Goal: Register for event/course

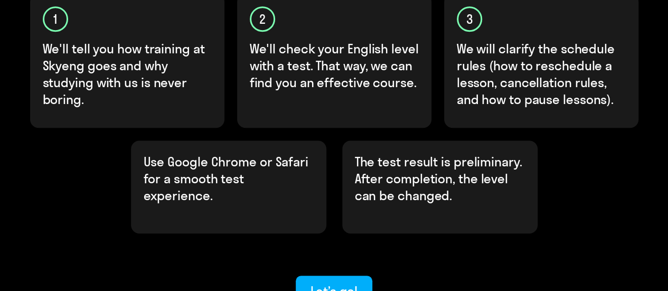
scroll to position [390, 0]
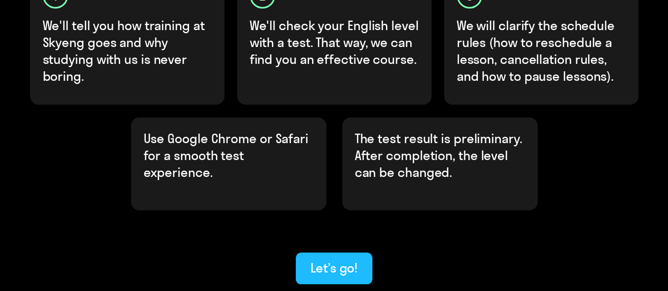
click at [346, 259] on div "Let’s go!" at bounding box center [333, 267] width 47 height 17
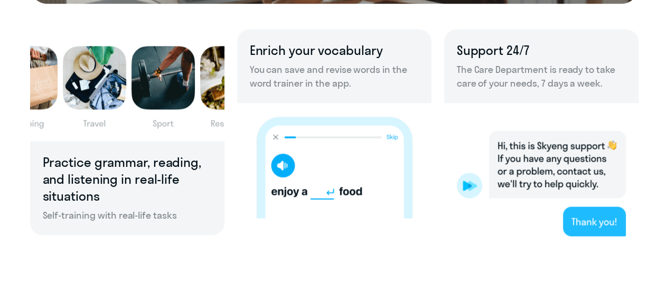
scroll to position [779, 0]
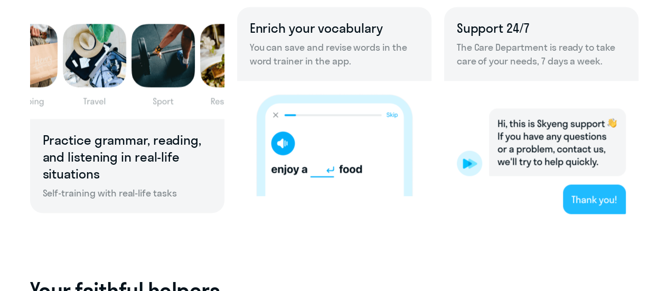
click at [464, 163] on img at bounding box center [541, 154] width 194 height 146
click at [469, 158] on img at bounding box center [541, 154] width 194 height 146
click at [620, 197] on img at bounding box center [541, 154] width 194 height 146
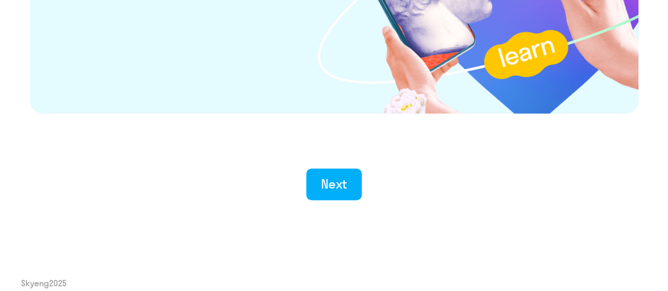
scroll to position [2156, 0]
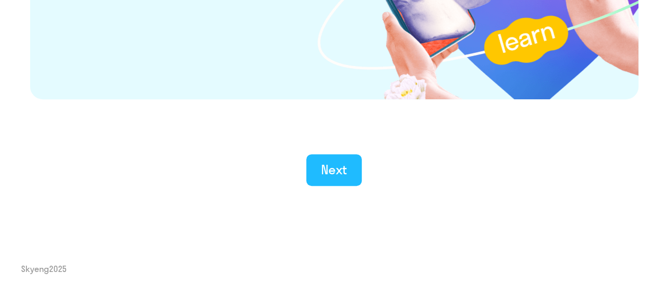
click at [329, 166] on div "Next" at bounding box center [334, 169] width 26 height 17
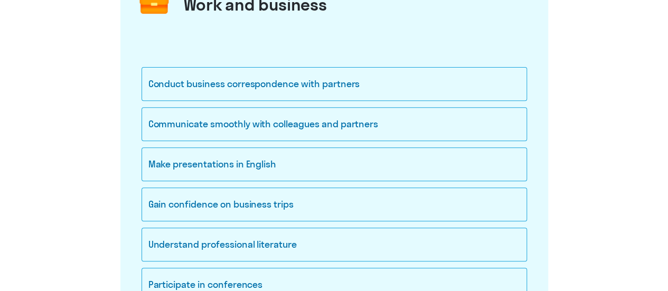
scroll to position [166, 0]
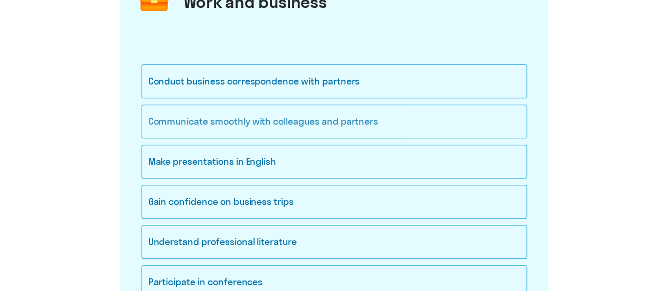
click at [465, 119] on div "Communicate smoothly with colleagues and partners" at bounding box center [334, 122] width 385 height 34
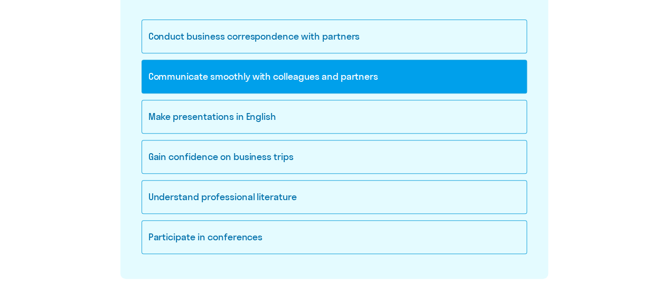
scroll to position [231, 0]
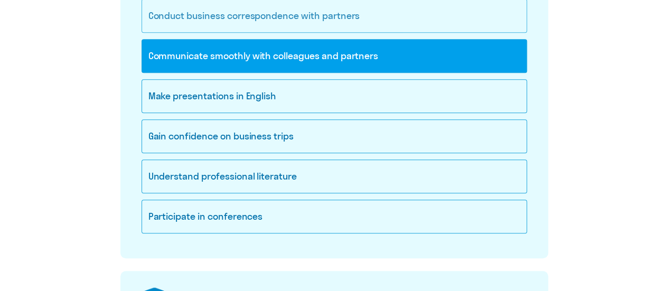
click at [507, 17] on div "Conduct business correspondence with partners" at bounding box center [334, 16] width 385 height 34
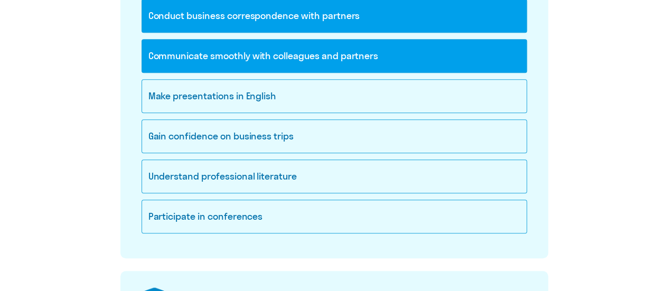
click at [515, 24] on div "Conduct business correspondence with partners" at bounding box center [334, 16] width 385 height 34
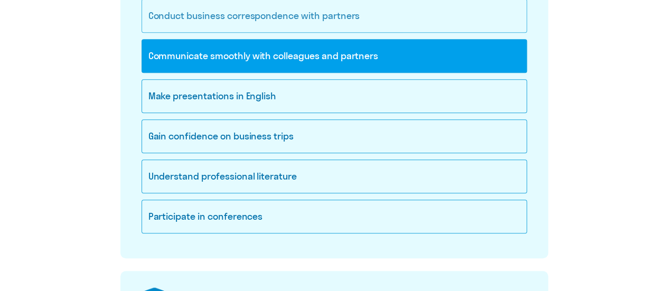
click at [515, 24] on div "Conduct business correspondence with partners" at bounding box center [334, 16] width 385 height 34
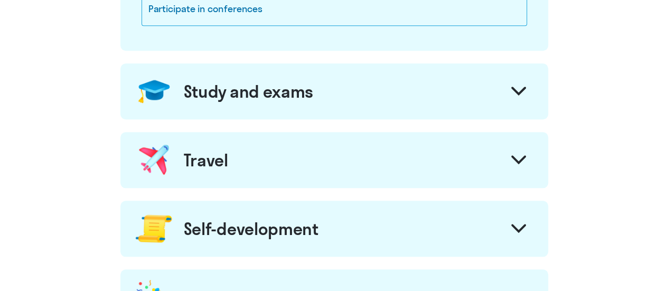
scroll to position [444, 0]
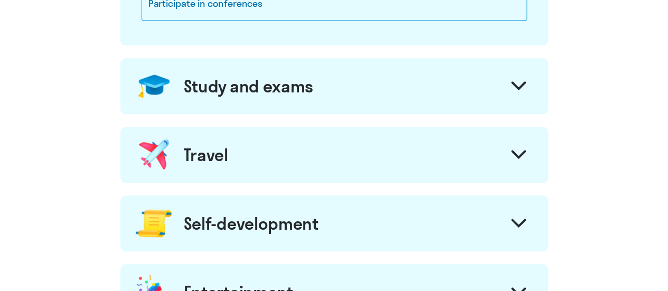
click at [523, 86] on icon at bounding box center [518, 85] width 15 height 9
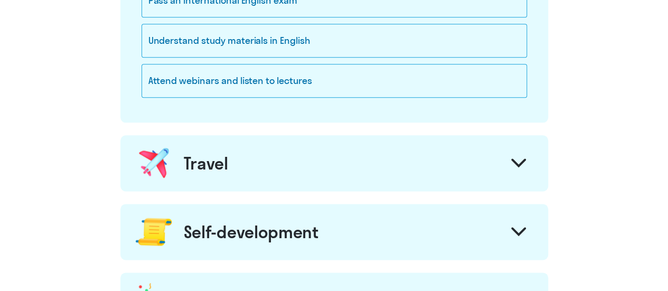
scroll to position [616, 0]
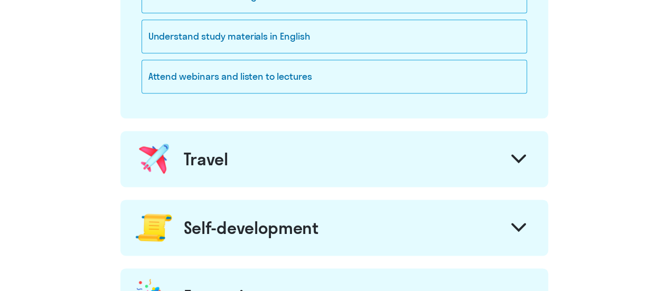
click at [516, 154] on icon at bounding box center [518, 158] width 15 height 9
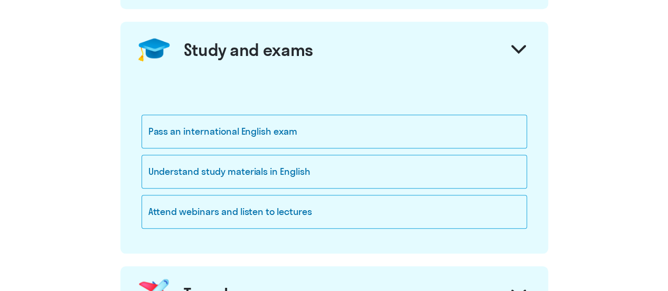
scroll to position [475, 0]
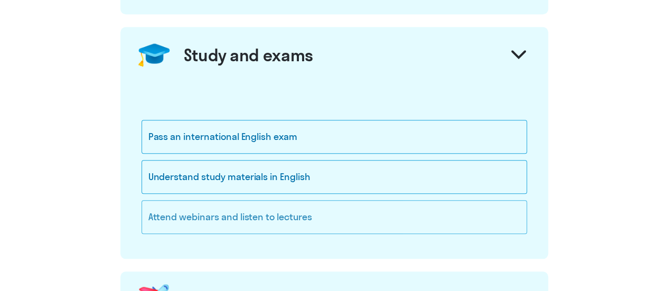
click at [349, 211] on div "Attend webinars and listen to lectures" at bounding box center [334, 217] width 385 height 34
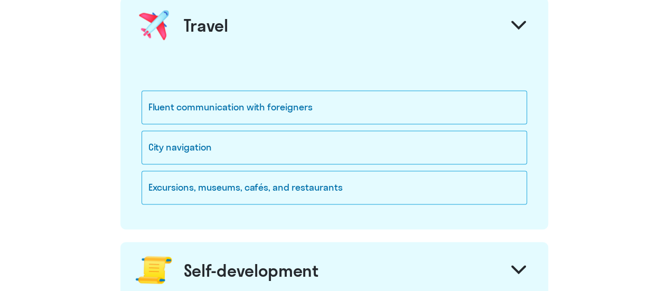
scroll to position [753, 0]
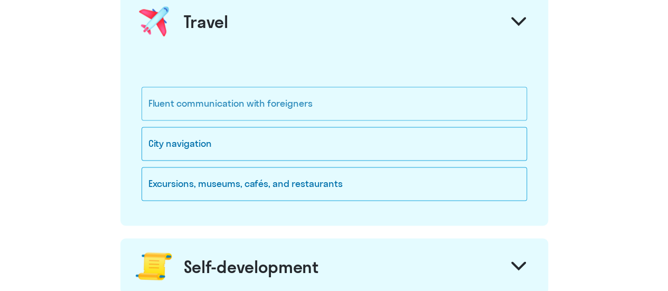
click at [450, 111] on div "Fluent communication with foreigners" at bounding box center [334, 104] width 385 height 34
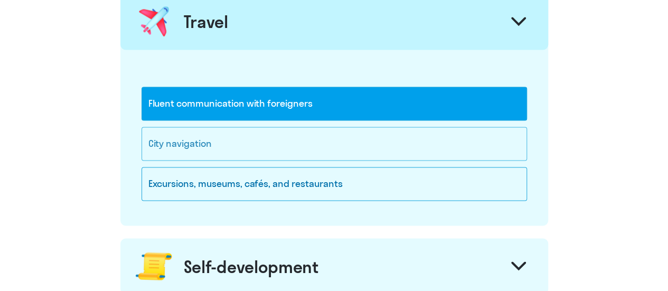
click at [447, 137] on div "City navigation" at bounding box center [334, 144] width 385 height 34
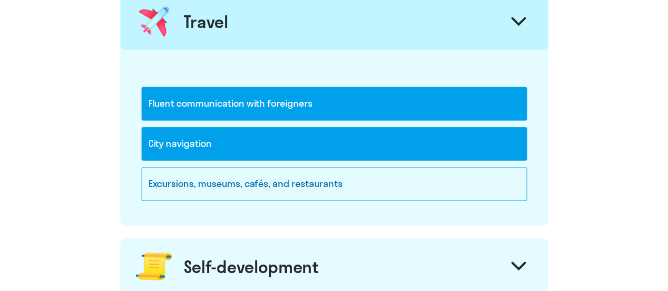
click at [447, 137] on div "City navigation" at bounding box center [334, 144] width 385 height 34
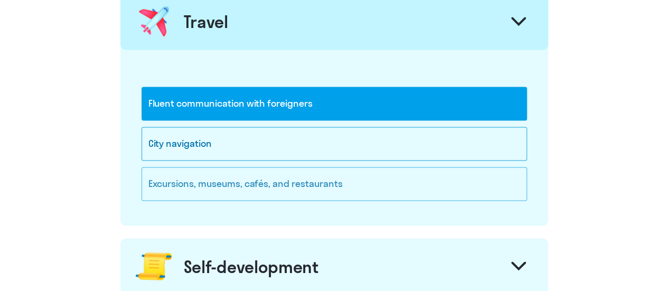
click at [436, 183] on div "Excursions, museums, cafés, and restaurants" at bounding box center [334, 184] width 385 height 34
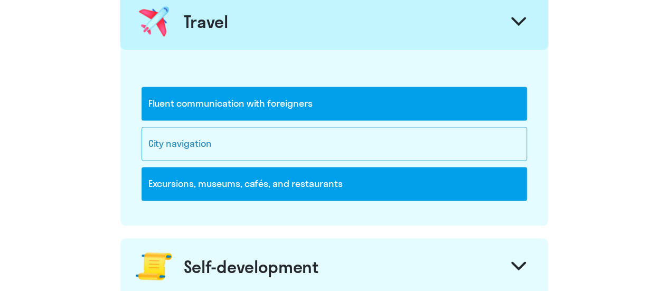
click at [440, 156] on div "City navigation" at bounding box center [334, 144] width 385 height 34
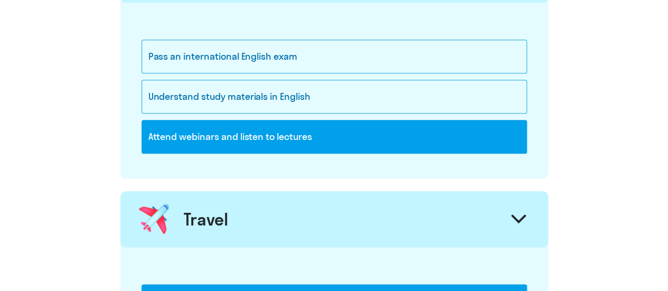
scroll to position [550, 0]
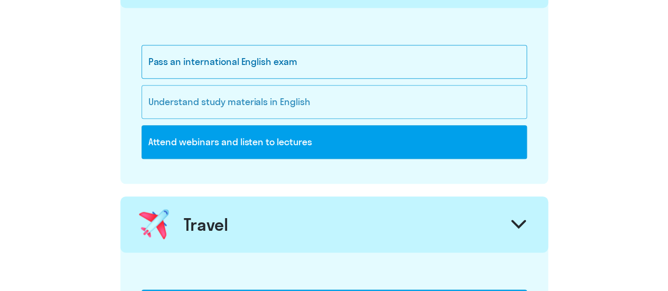
click at [484, 101] on div "Understand study materials in English" at bounding box center [334, 102] width 385 height 34
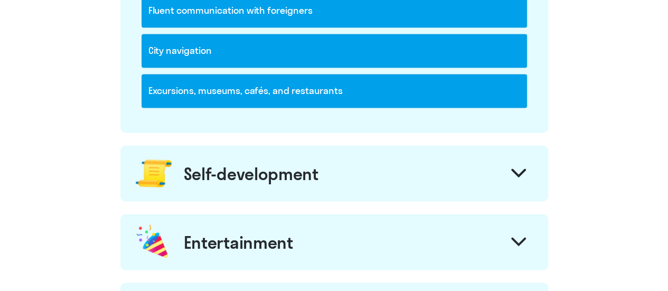
scroll to position [910, 0]
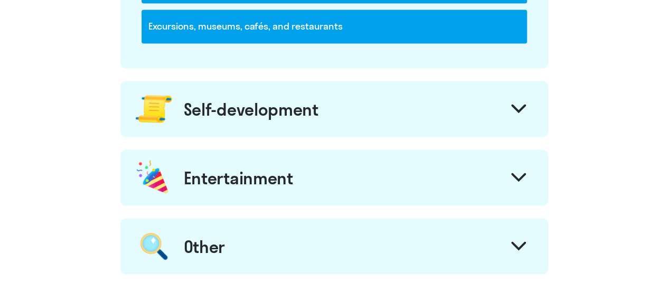
click at [510, 99] on div at bounding box center [518, 109] width 25 height 25
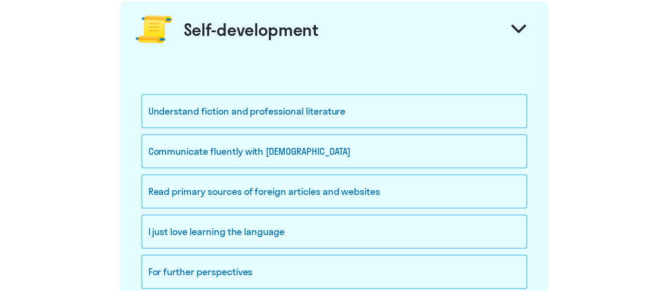
scroll to position [975, 0]
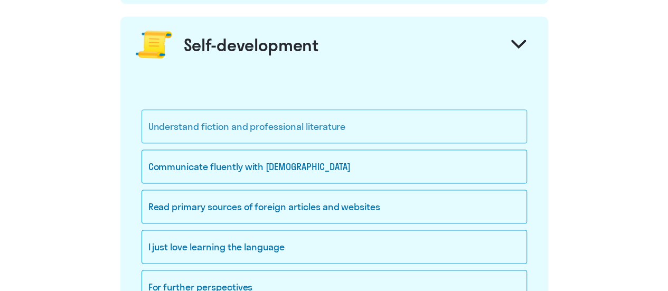
click at [431, 129] on div "Understand fiction and professional literature" at bounding box center [334, 126] width 385 height 34
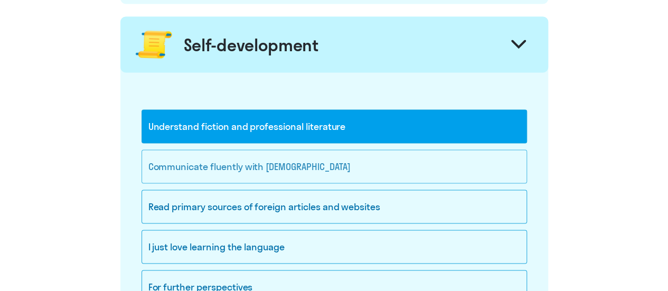
click at [396, 164] on div "Communicate fluently with [DEMOGRAPHIC_DATA]" at bounding box center [334, 166] width 385 height 34
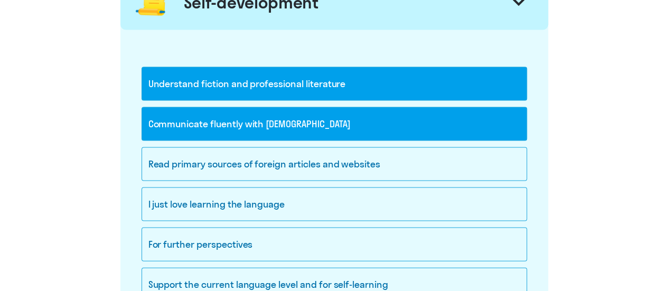
scroll to position [1038, 0]
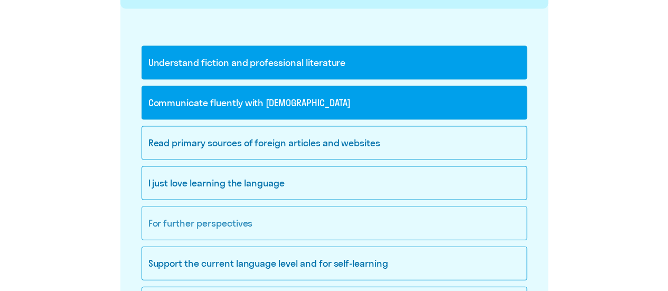
click at [477, 221] on div "For further perspectives" at bounding box center [334, 223] width 385 height 34
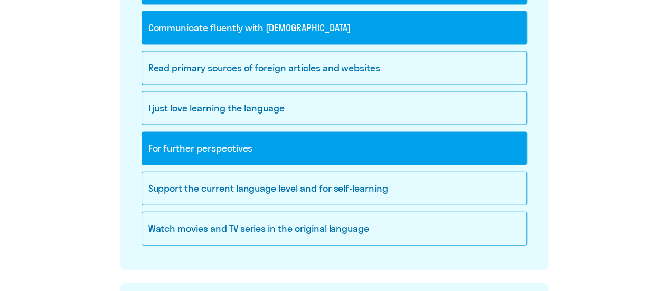
scroll to position [1123, 0]
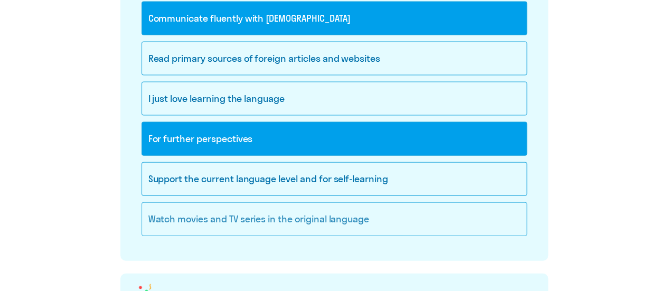
click at [402, 220] on div "Watch movies and TV series in the original language" at bounding box center [334, 219] width 385 height 34
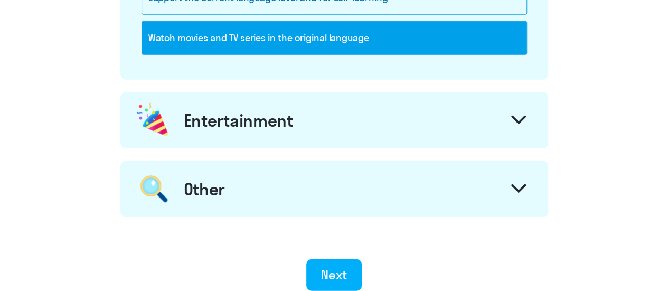
scroll to position [1313, 0]
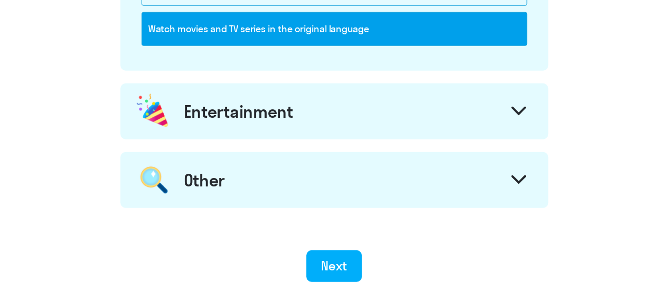
click at [520, 107] on icon at bounding box center [518, 111] width 15 height 9
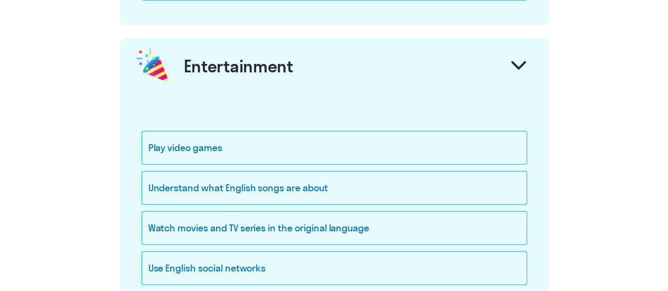
scroll to position [1376, 0]
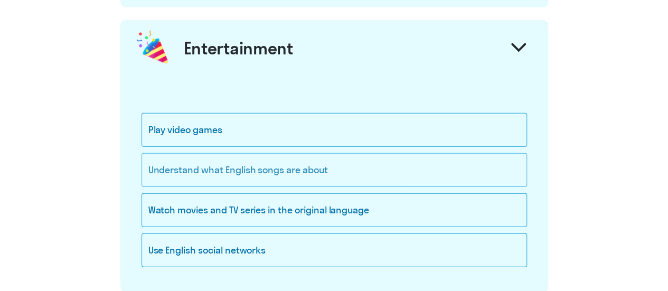
click at [394, 165] on div "Understand what English songs are about" at bounding box center [334, 170] width 385 height 34
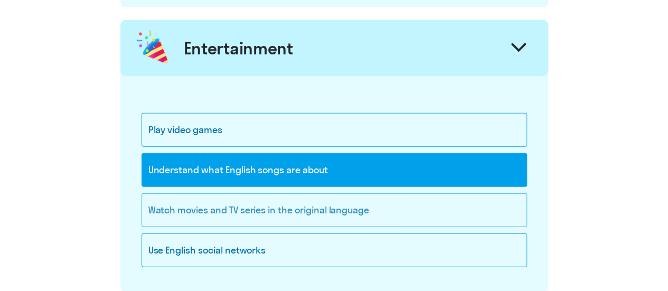
click at [410, 211] on div "Watch movies and TV series in the original language" at bounding box center [334, 210] width 385 height 34
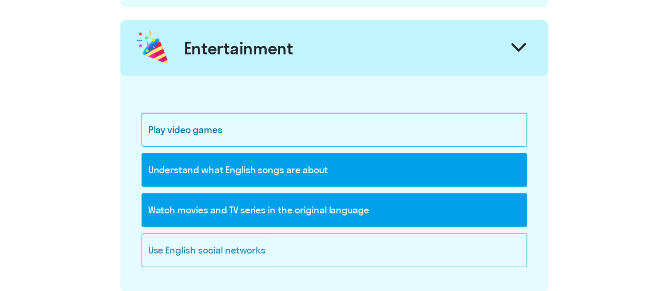
click at [368, 243] on div "Use English social networks" at bounding box center [334, 250] width 385 height 34
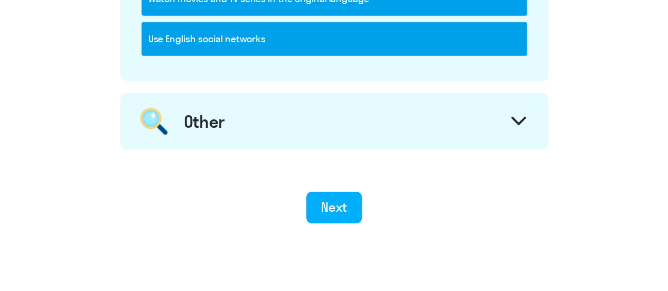
scroll to position [1601, 0]
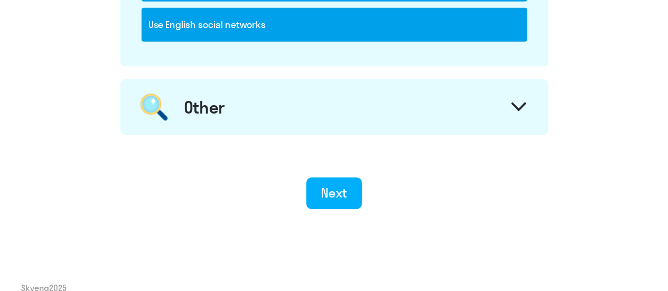
click at [514, 103] on svg-icon at bounding box center [518, 108] width 15 height 12
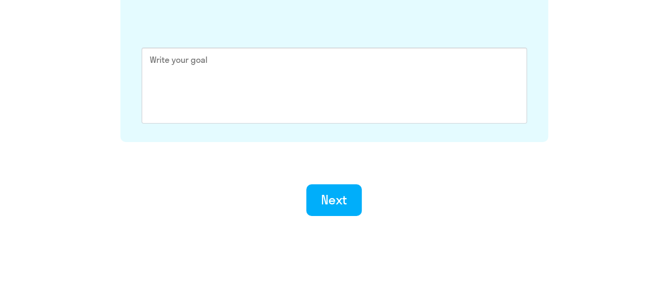
scroll to position [1735, 0]
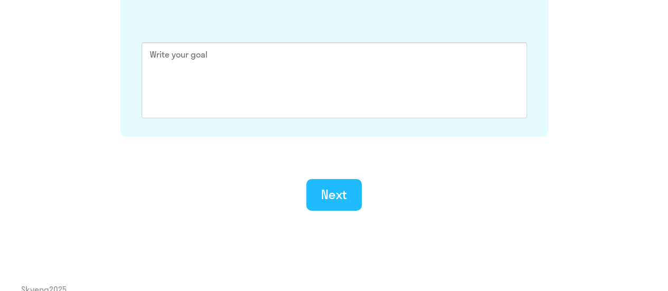
click at [345, 186] on div "Next" at bounding box center [334, 194] width 26 height 17
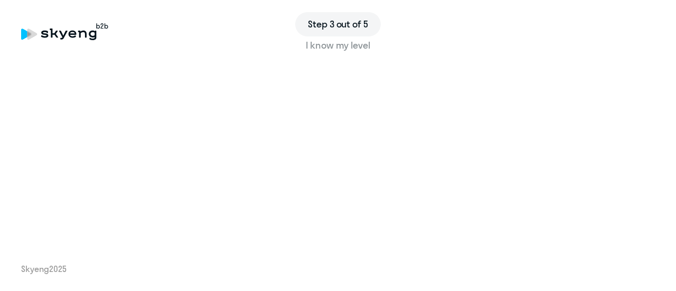
click at [655, 101] on div "Step 3 out of 5 I know my level Skyeng 2025" at bounding box center [338, 145] width 676 height 291
drag, startPoint x: 655, startPoint y: 131, endPoint x: 655, endPoint y: 147, distance: 15.3
click at [655, 147] on div "Step 3 out of 5 I know my level Skyeng 2025" at bounding box center [338, 145] width 676 height 291
drag, startPoint x: 655, startPoint y: 80, endPoint x: 661, endPoint y: 124, distance: 43.8
click at [657, 144] on div "Step 3 out of 5 I know my level Skyeng 2025" at bounding box center [338, 145] width 676 height 291
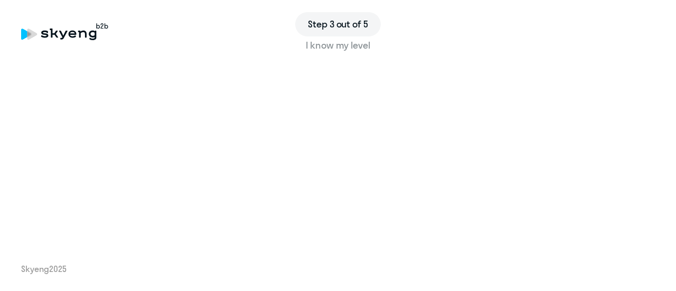
click at [657, 121] on div "Step 3 out of 5 I know my level Skyeng 2025" at bounding box center [338, 145] width 676 height 291
click at [378, 243] on div "Step 3 out of 5 I know my level Skyeng 2025" at bounding box center [338, 145] width 676 height 291
drag, startPoint x: 655, startPoint y: 129, endPoint x: 655, endPoint y: 135, distance: 5.8
click at [655, 136] on div "Step 3 out of 5 I know my level Skyeng 2025" at bounding box center [338, 145] width 676 height 291
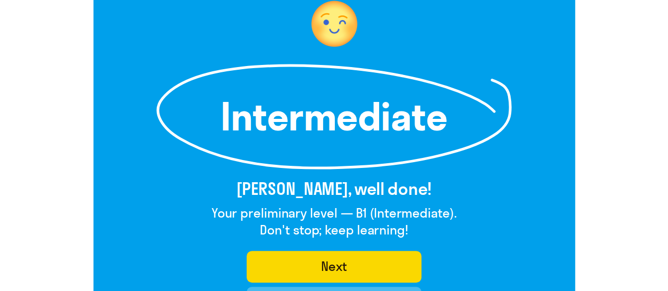
scroll to position [101, 0]
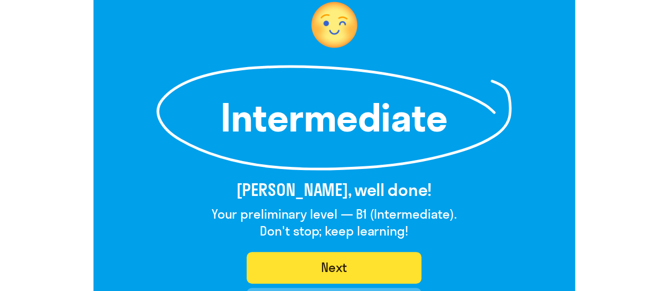
click at [397, 262] on button "Next" at bounding box center [334, 268] width 175 height 32
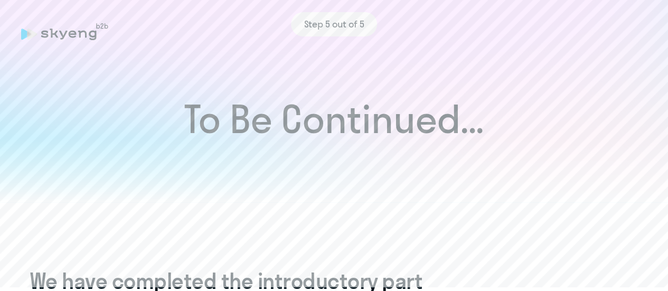
click at [68, 34] on div "Step 5 out of 5" at bounding box center [334, 24] width 626 height 24
